Goal: Check status: Check status

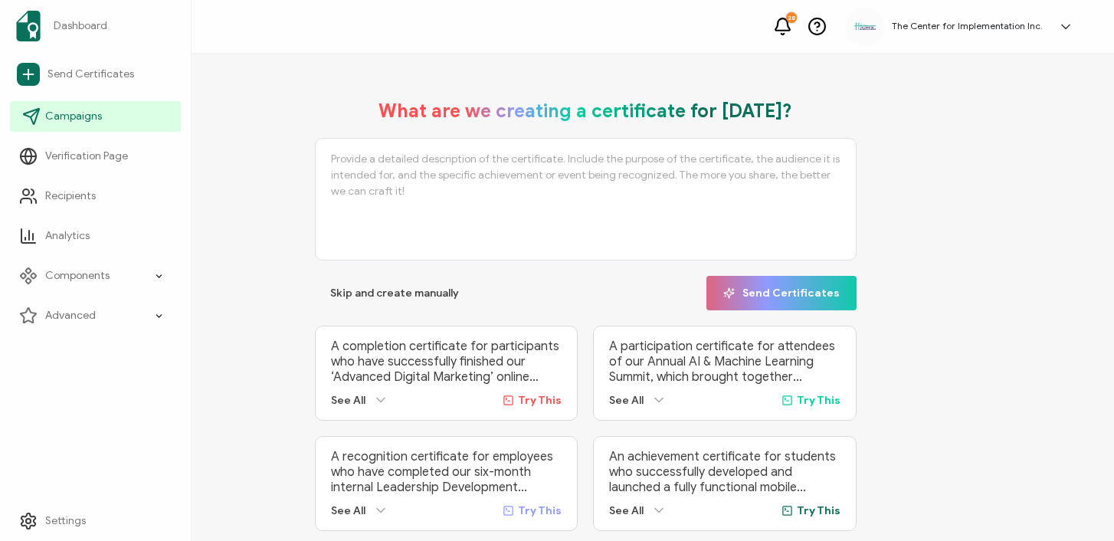
click at [70, 124] on link "Campaigns" at bounding box center [95, 116] width 171 height 31
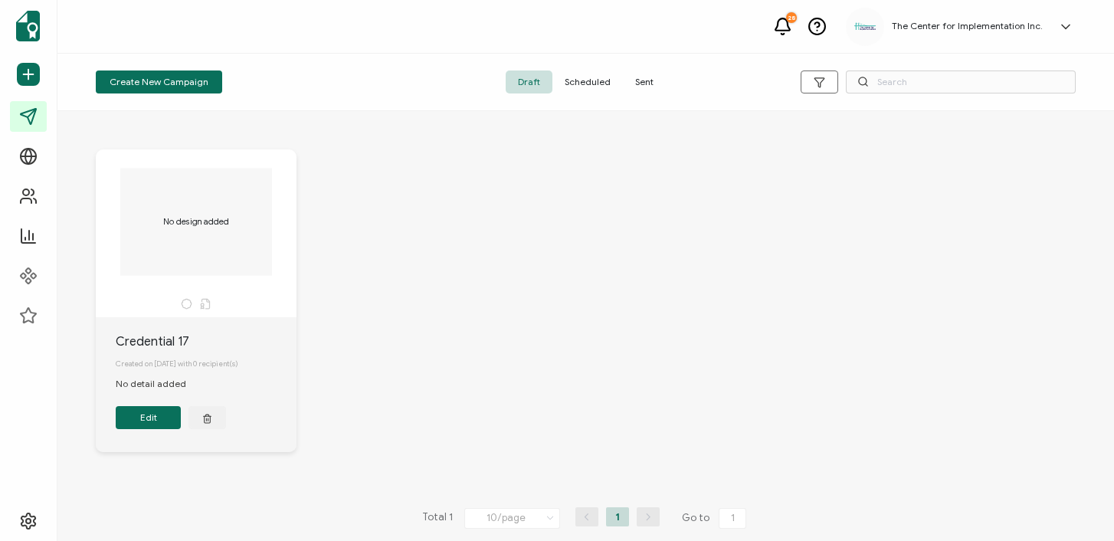
click at [647, 80] on span "Sent" at bounding box center [644, 81] width 43 height 23
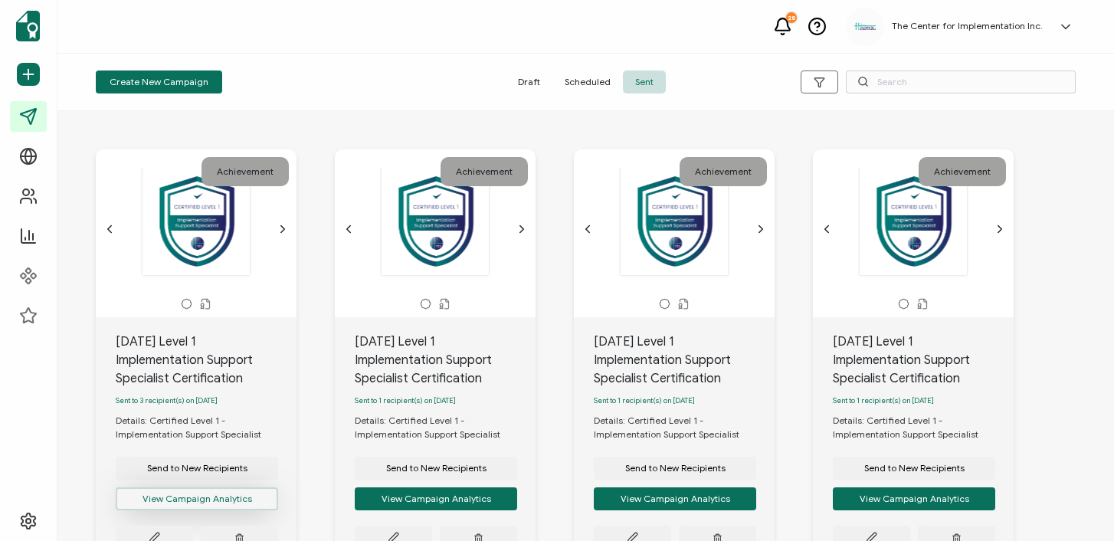
click at [131, 504] on button "View Campaign Analytics" at bounding box center [197, 498] width 162 height 23
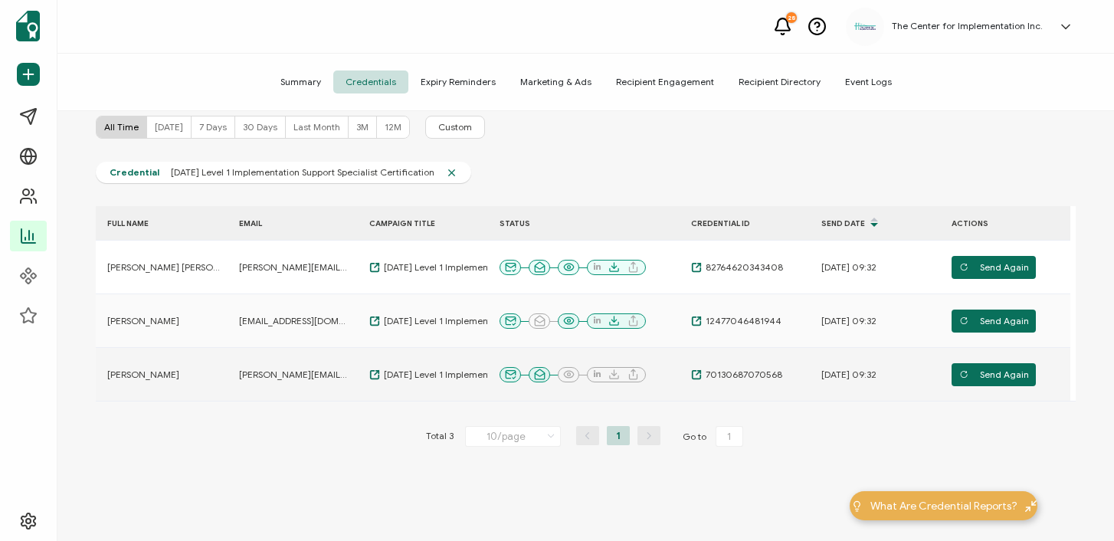
scroll to position [100, 0]
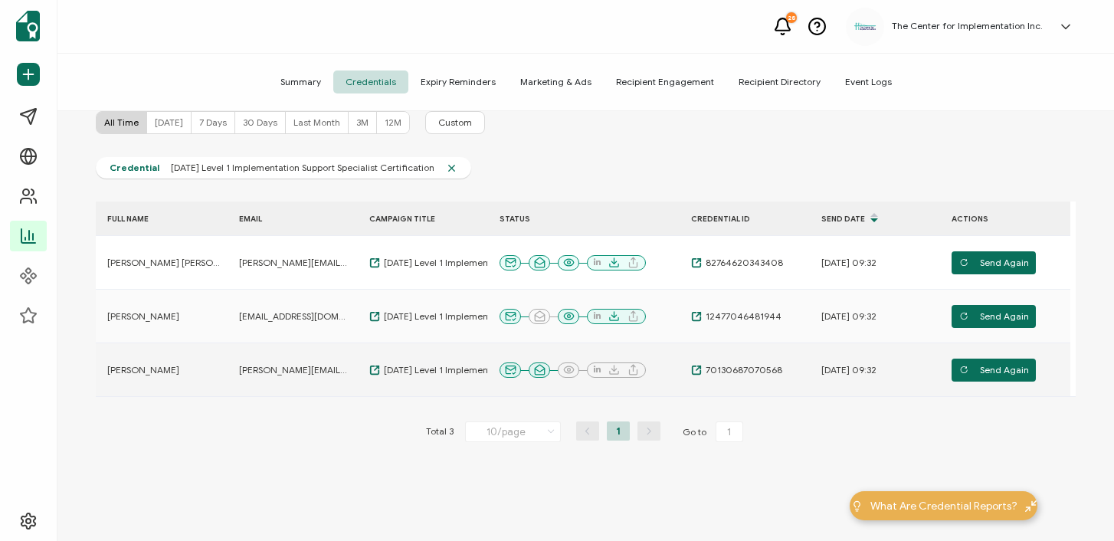
click at [339, 369] on span "[PERSON_NAME][EMAIL_ADDRESS][PERSON_NAME][DOMAIN_NAME]" at bounding box center [294, 370] width 111 height 12
click at [124, 362] on td "[PERSON_NAME]" at bounding box center [162, 370] width 132 height 54
click at [116, 368] on span "[PERSON_NAME]" at bounding box center [143, 370] width 72 height 12
click at [275, 375] on td "[PERSON_NAME][EMAIL_ADDRESS][PERSON_NAME][DOMAIN_NAME]" at bounding box center [293, 370] width 130 height 54
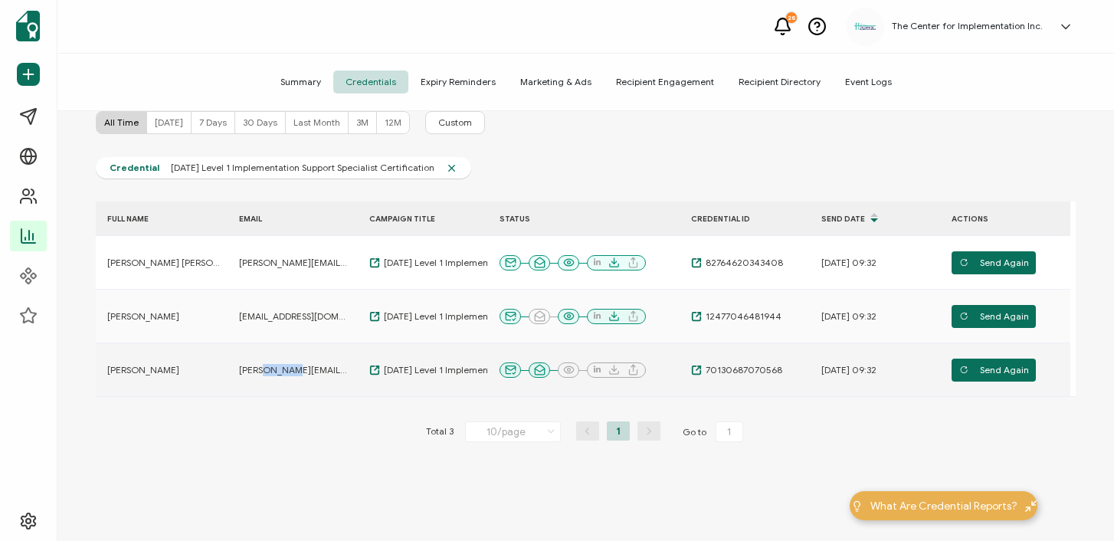
click at [275, 375] on span "[PERSON_NAME][EMAIL_ADDRESS][PERSON_NAME][DOMAIN_NAME]" at bounding box center [294, 370] width 111 height 12
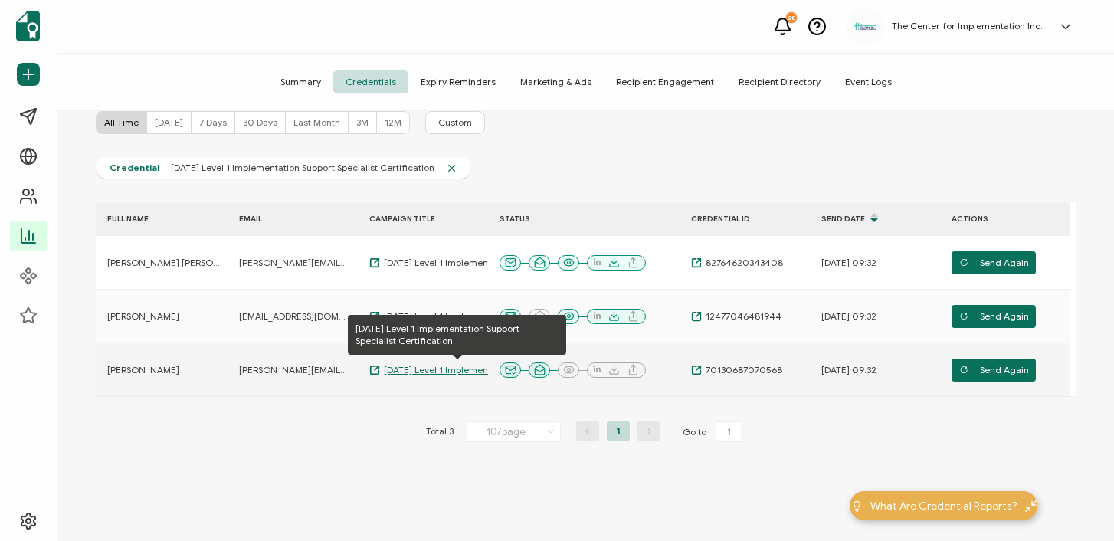
click at [455, 372] on span "[DATE] Level 1 Implementation Support Specialist Certification" at bounding box center [456, 370] width 153 height 12
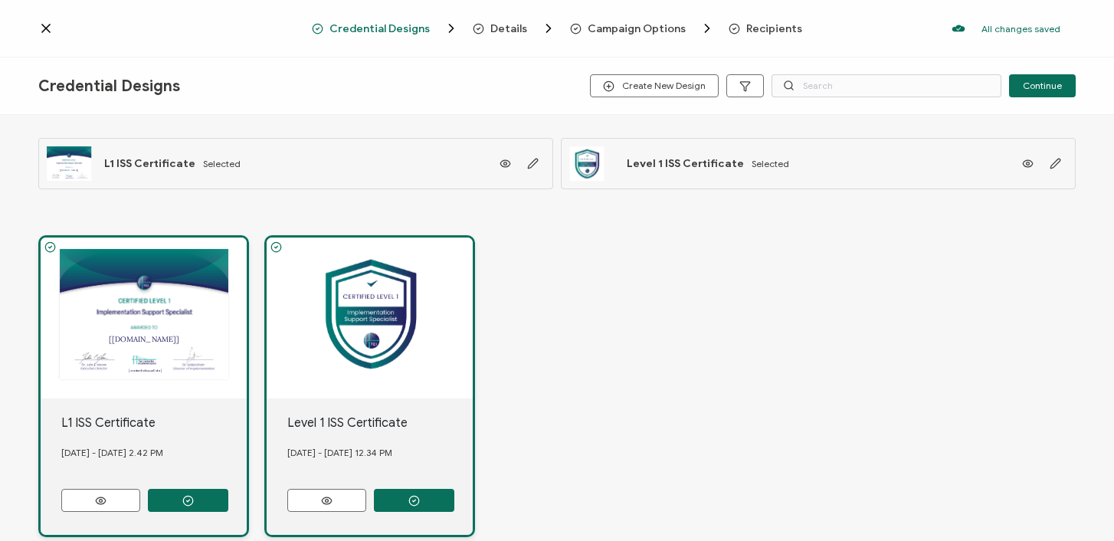
click at [47, 29] on icon at bounding box center [45, 28] width 15 height 15
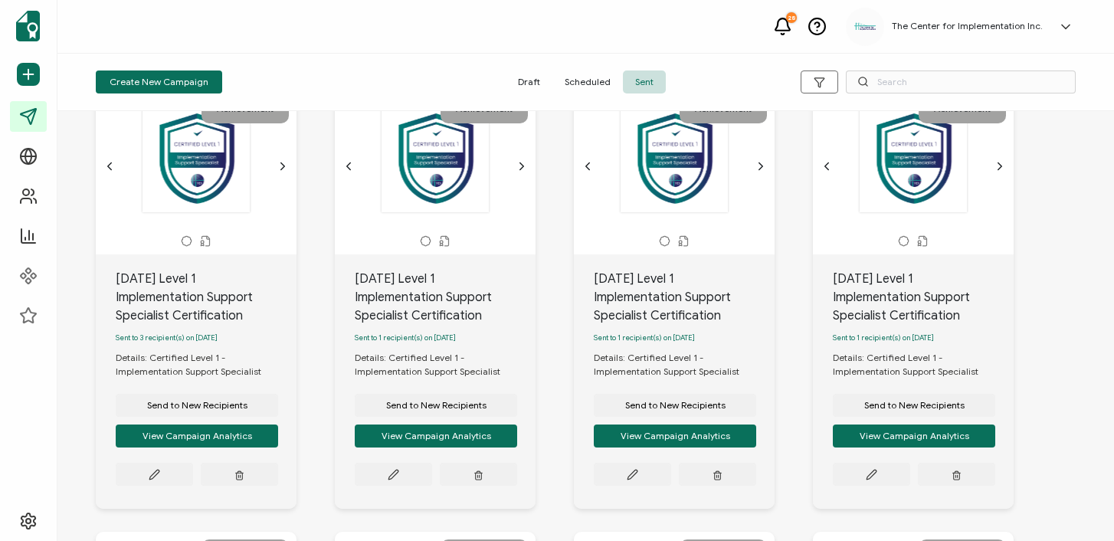
scroll to position [106, 0]
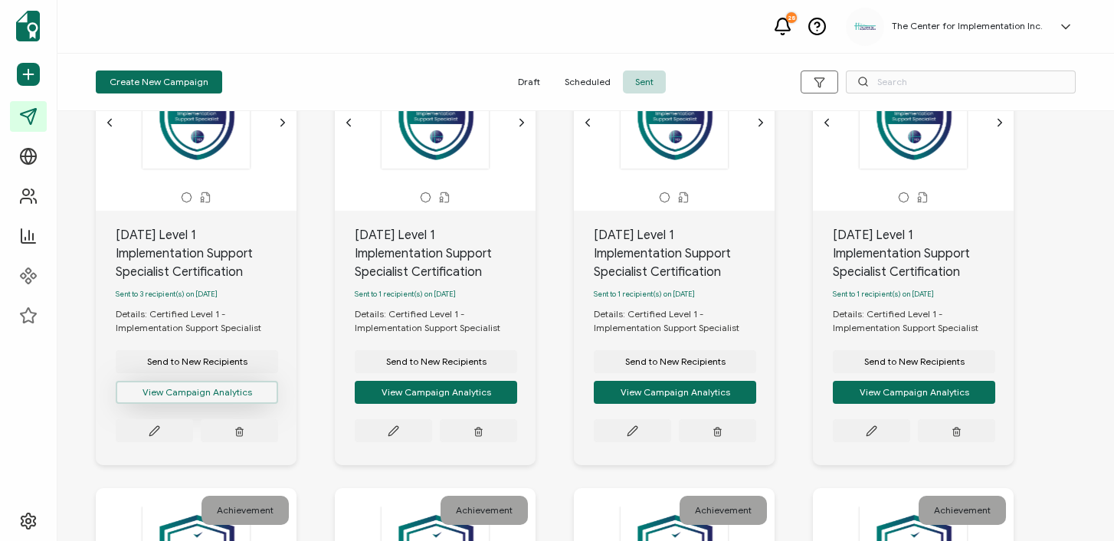
click at [201, 395] on button "View Campaign Analytics" at bounding box center [197, 392] width 162 height 23
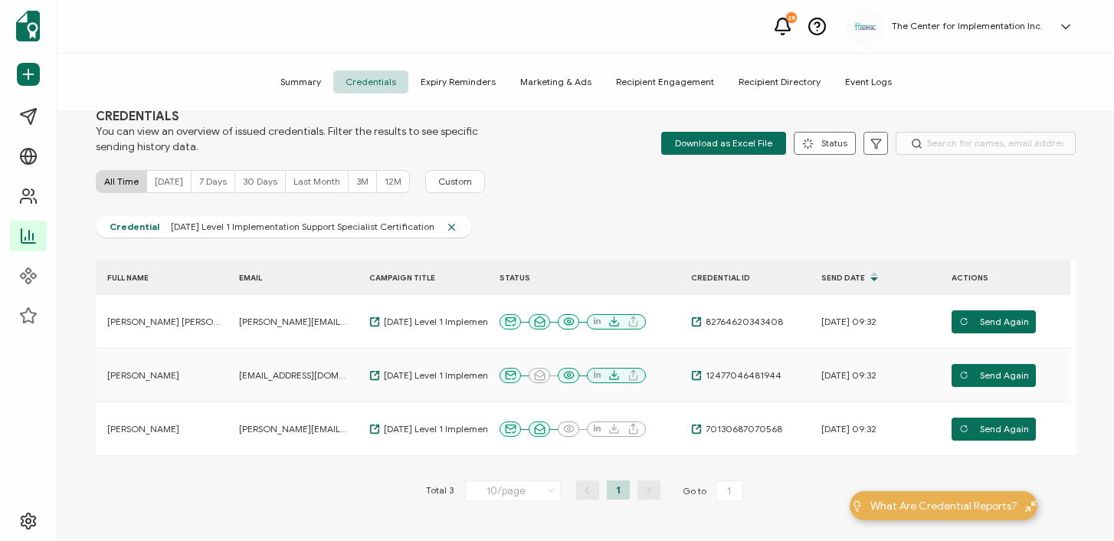
scroll to position [147, 0]
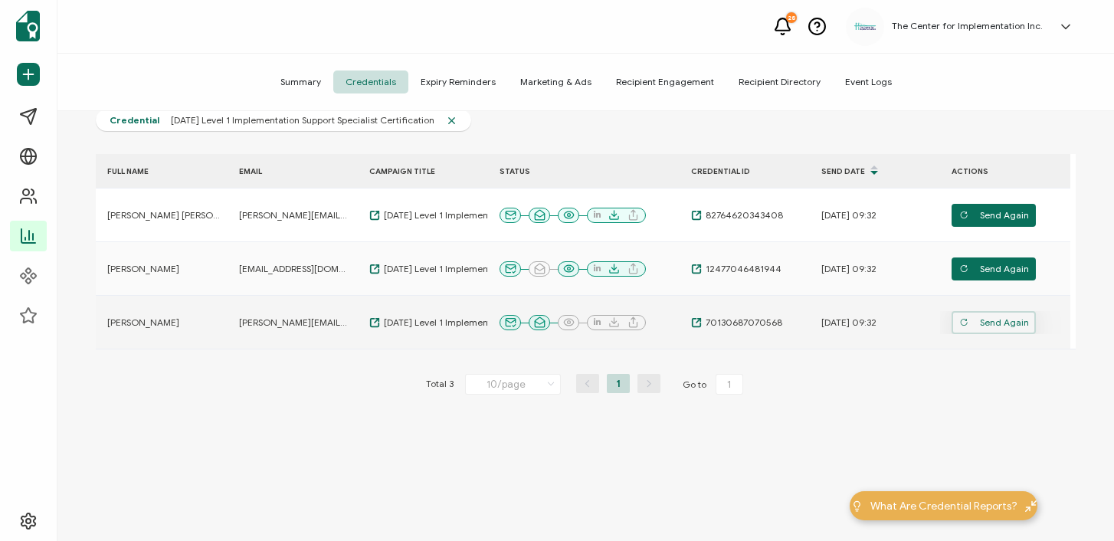
click at [997, 318] on span "Send Again" at bounding box center [994, 322] width 70 height 23
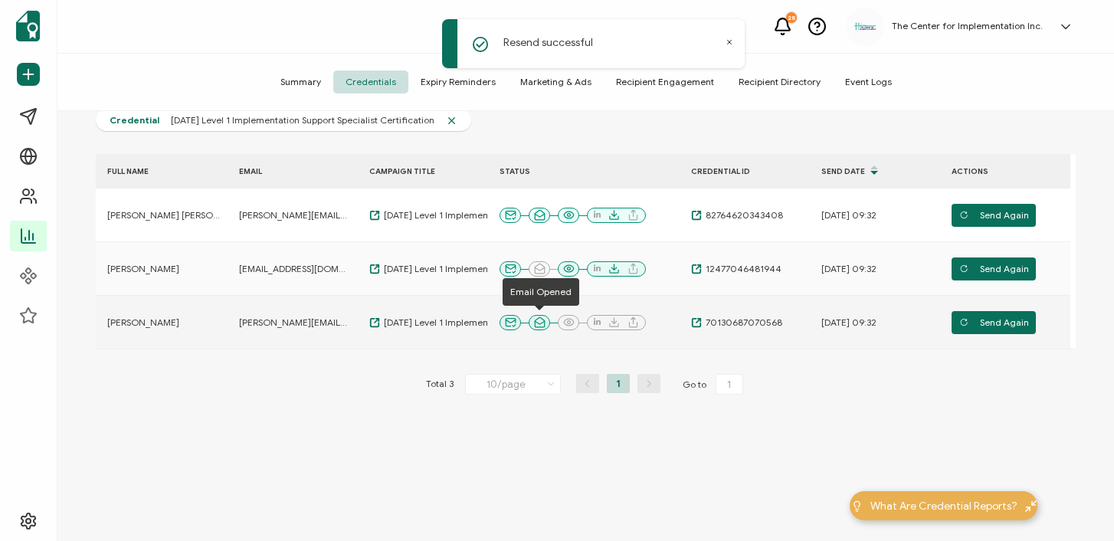
click at [542, 323] on icon at bounding box center [539, 321] width 11 height 11
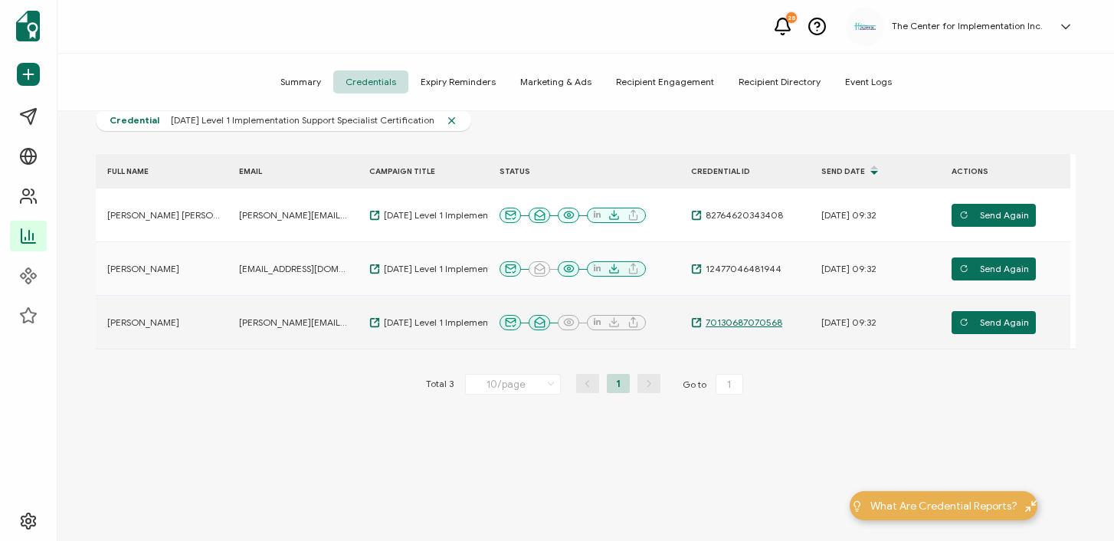
click at [740, 322] on span "70130687070568" at bounding box center [742, 322] width 80 height 12
